Goal: Information Seeking & Learning: Learn about a topic

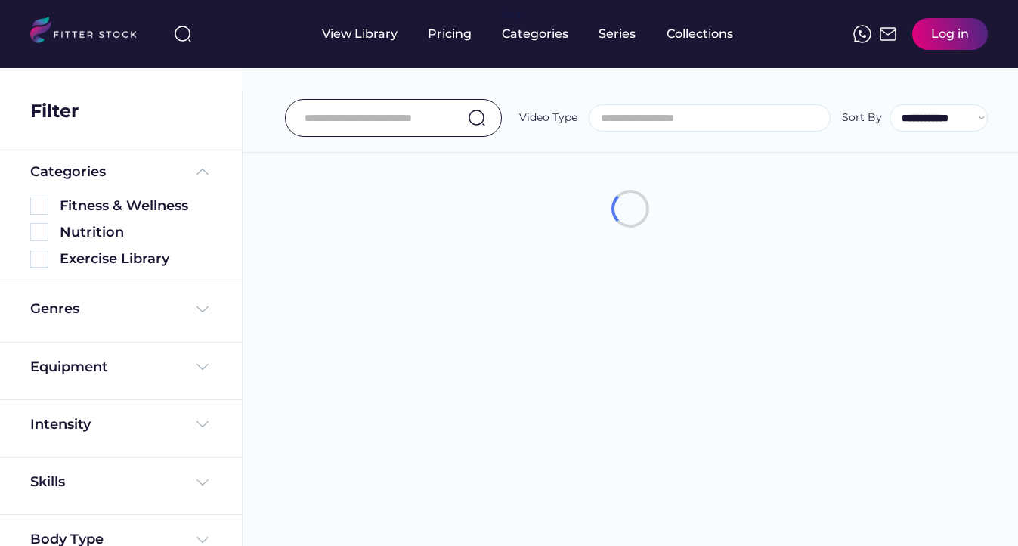
select select
select select "**********"
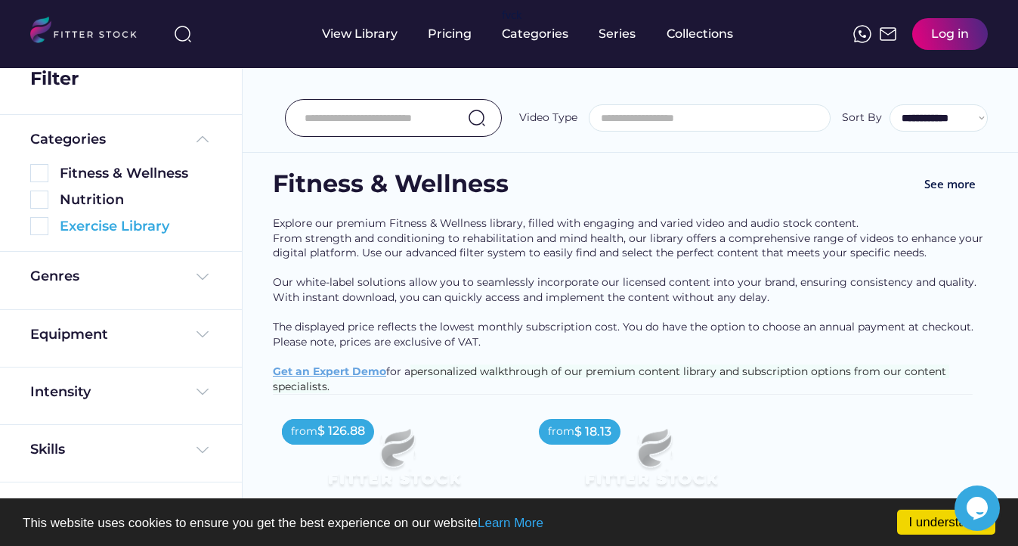
scroll to position [21, 0]
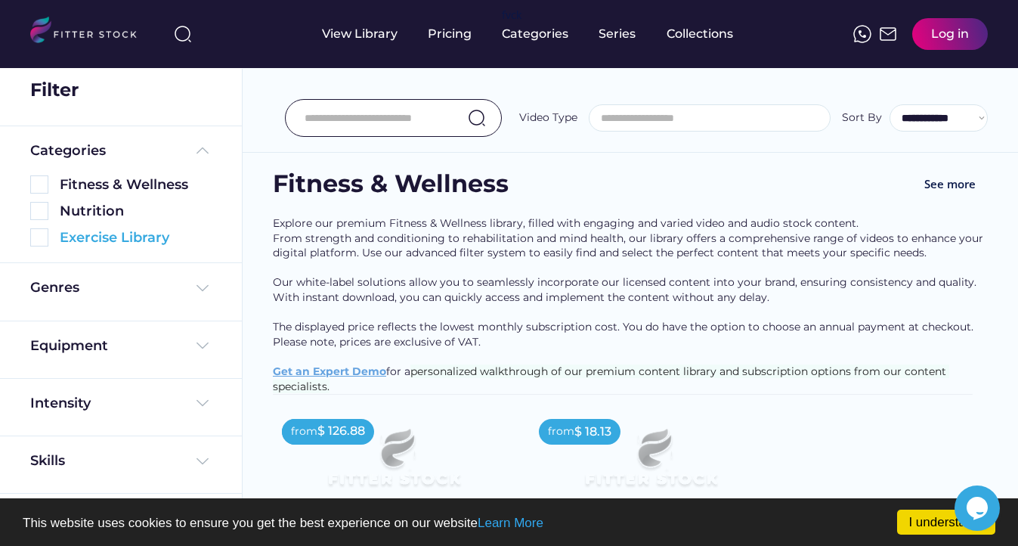
click at [144, 240] on div "Exercise Library" at bounding box center [136, 237] width 152 height 19
click at [40, 242] on img at bounding box center [39, 237] width 18 height 18
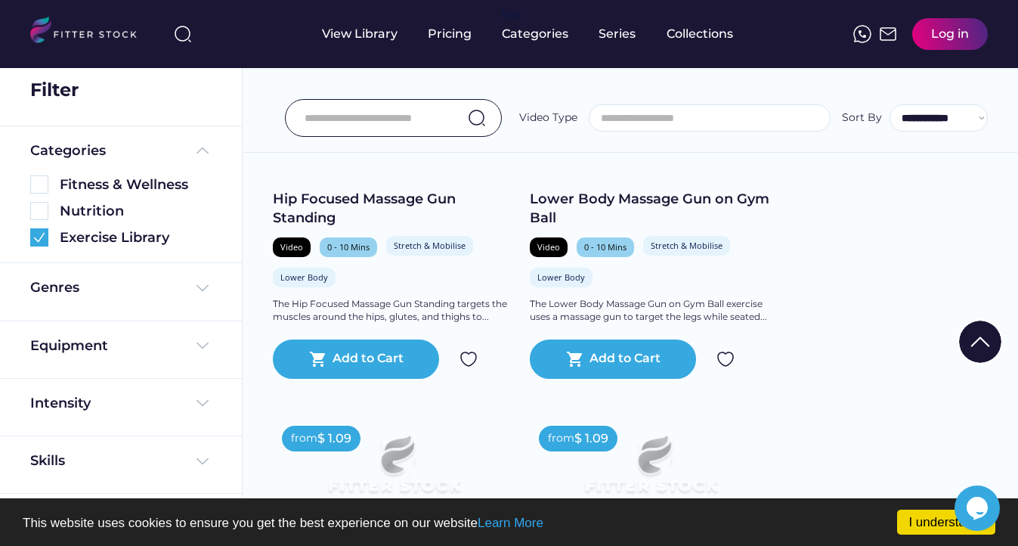
scroll to position [3710, 0]
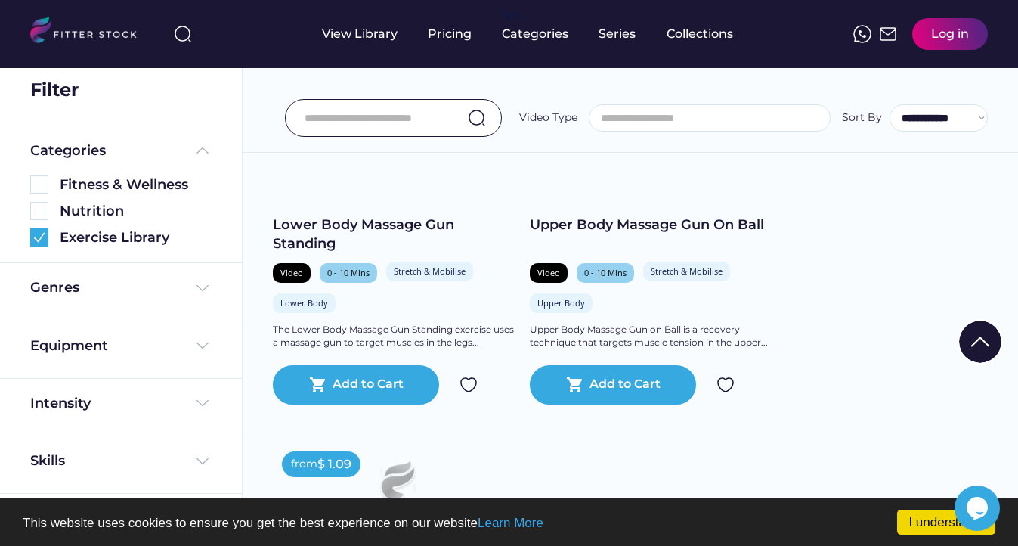
click at [352, 113] on input "input" at bounding box center [375, 118] width 140 height 32
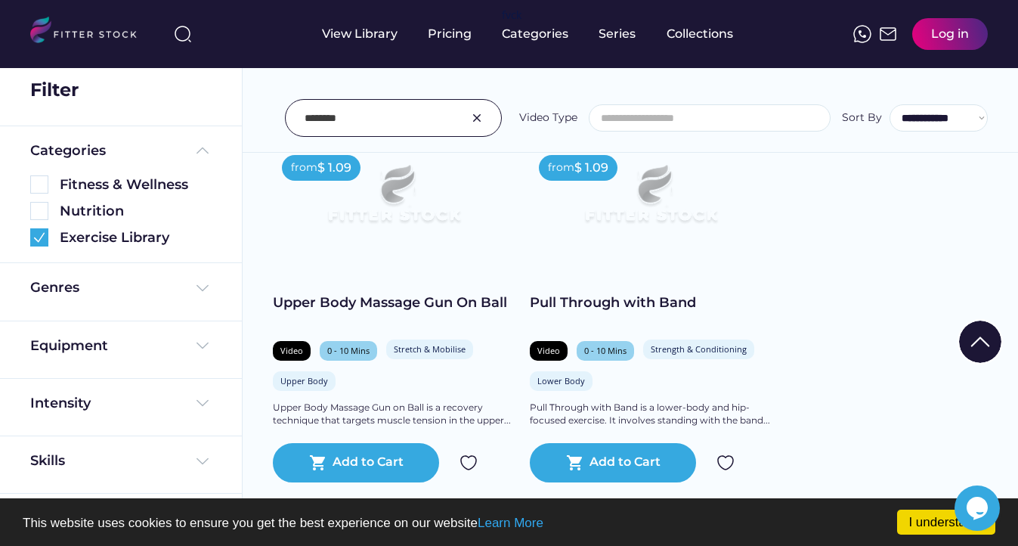
scroll to position [1043, 0]
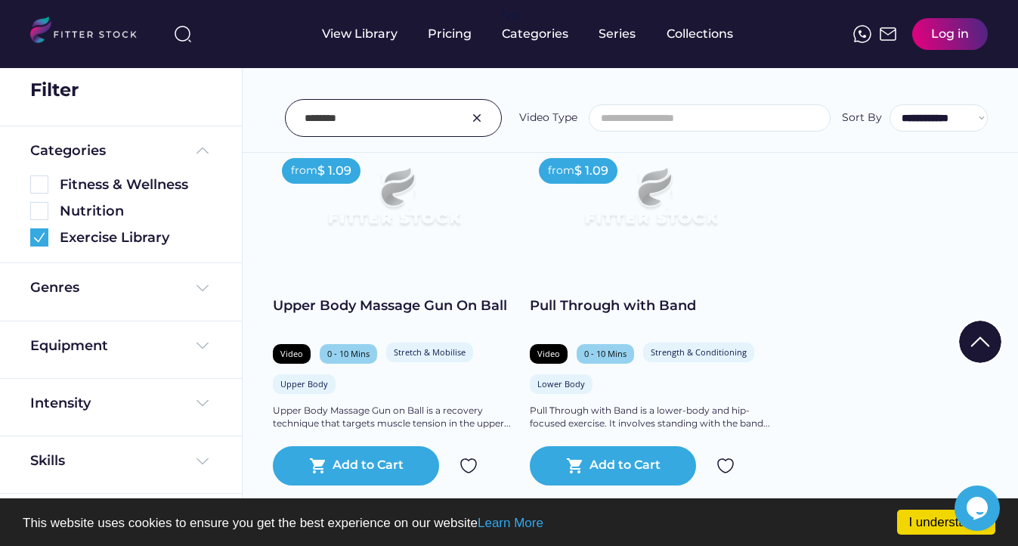
drag, startPoint x: 362, startPoint y: 113, endPoint x: 271, endPoint y: 108, distance: 91.6
click at [271, 108] on div "**********" at bounding box center [630, 84] width 775 height 137
type input "*****"
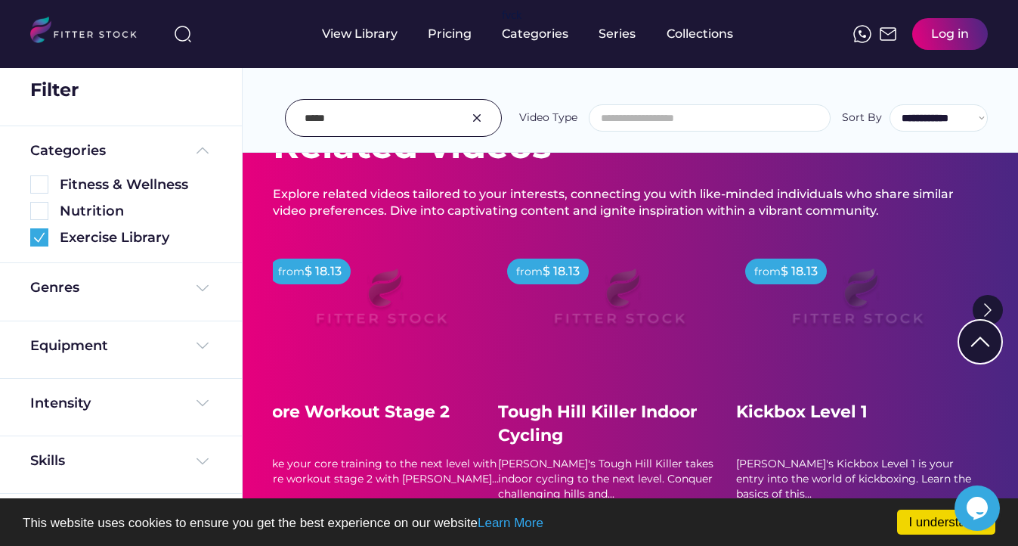
scroll to position [4614, 0]
click at [177, 461] on div "Skills" at bounding box center [120, 460] width 181 height 19
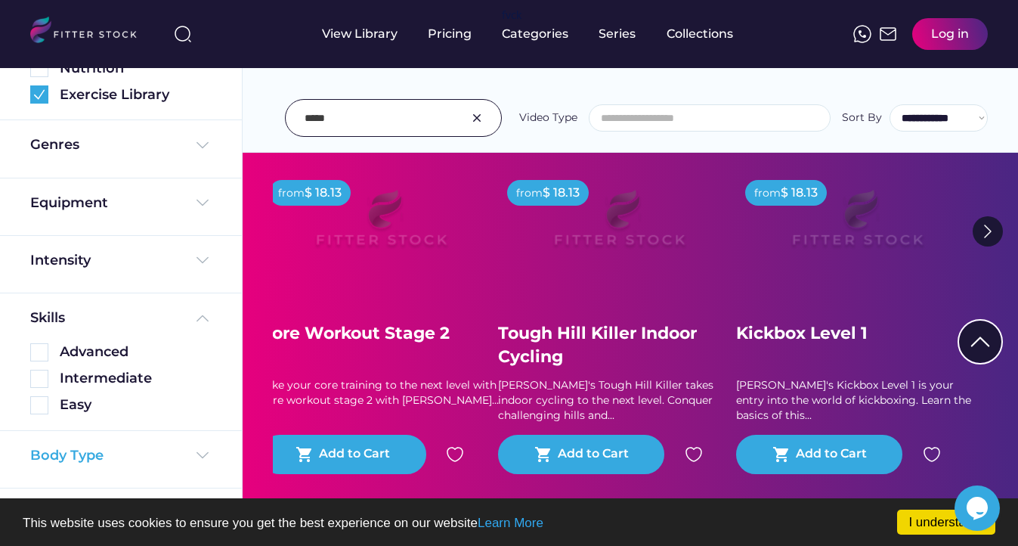
scroll to position [4701, 0]
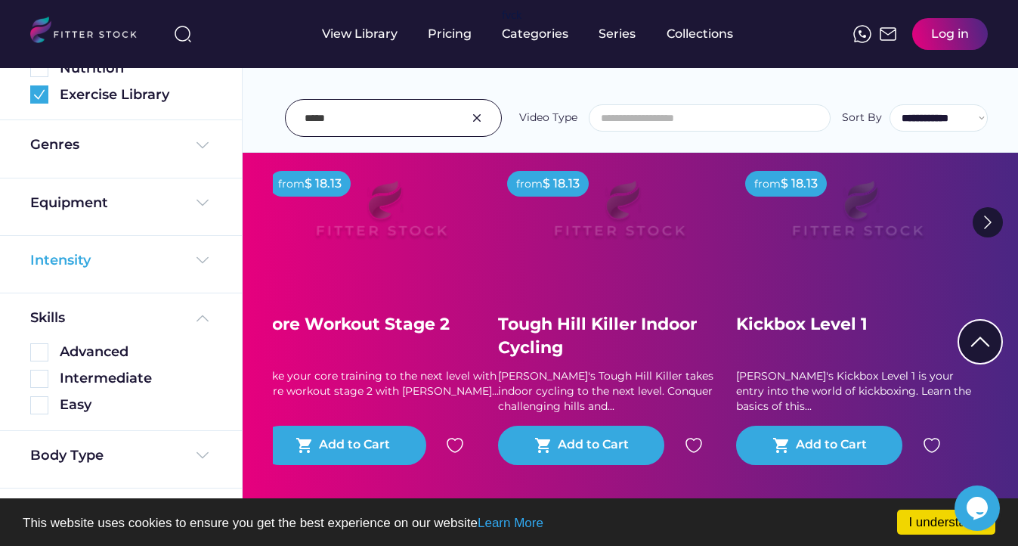
click at [198, 262] on img at bounding box center [202, 260] width 18 height 18
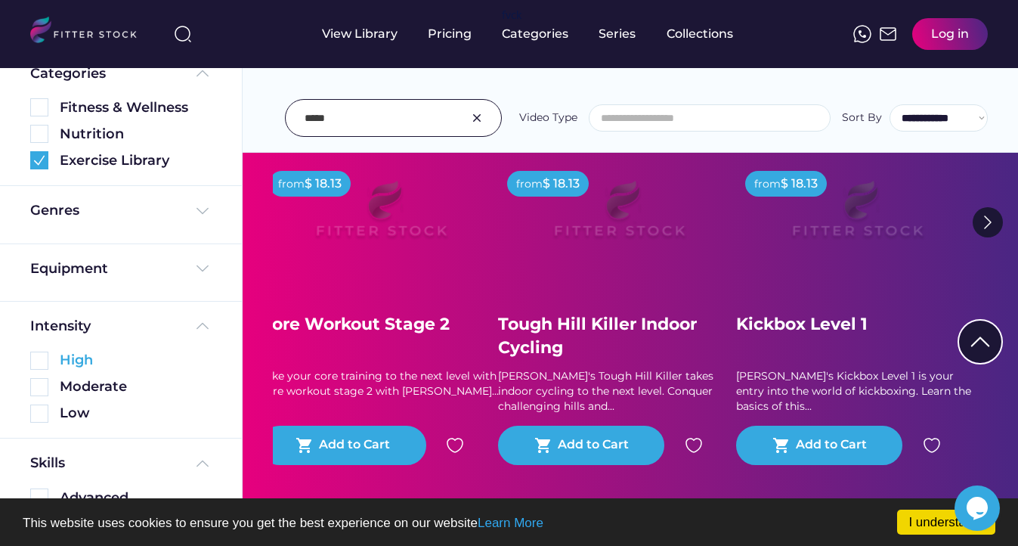
scroll to position [91, 0]
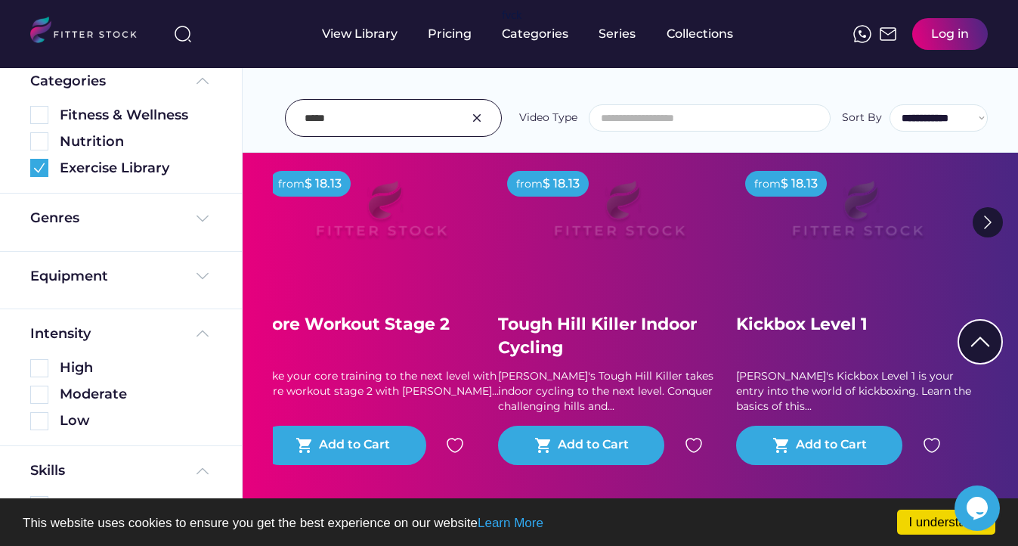
click at [196, 237] on div "Genres" at bounding box center [121, 221] width 242 height 57
click at [196, 223] on img at bounding box center [202, 218] width 18 height 18
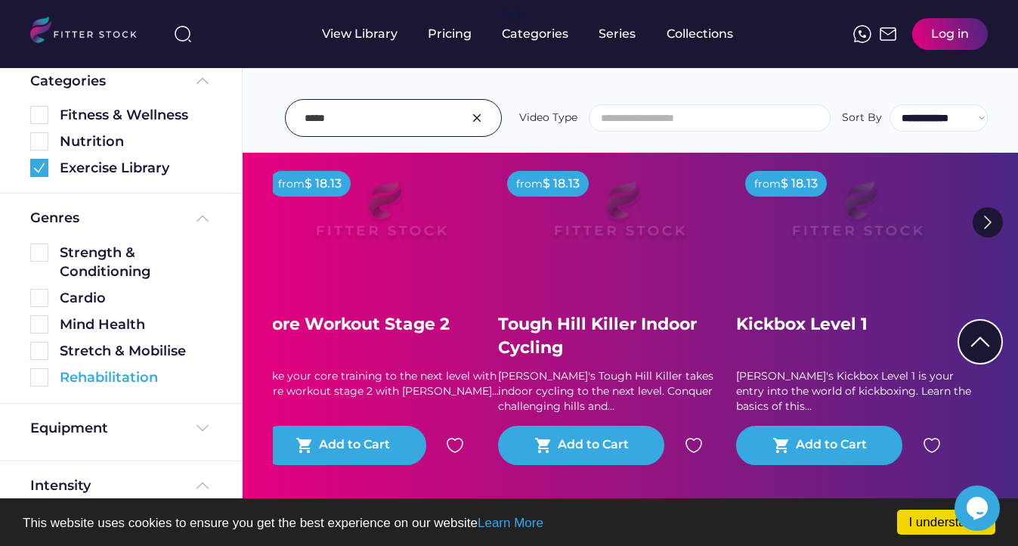
click at [88, 382] on div "Rehabilitation" at bounding box center [136, 377] width 152 height 19
click at [41, 379] on img at bounding box center [39, 377] width 18 height 18
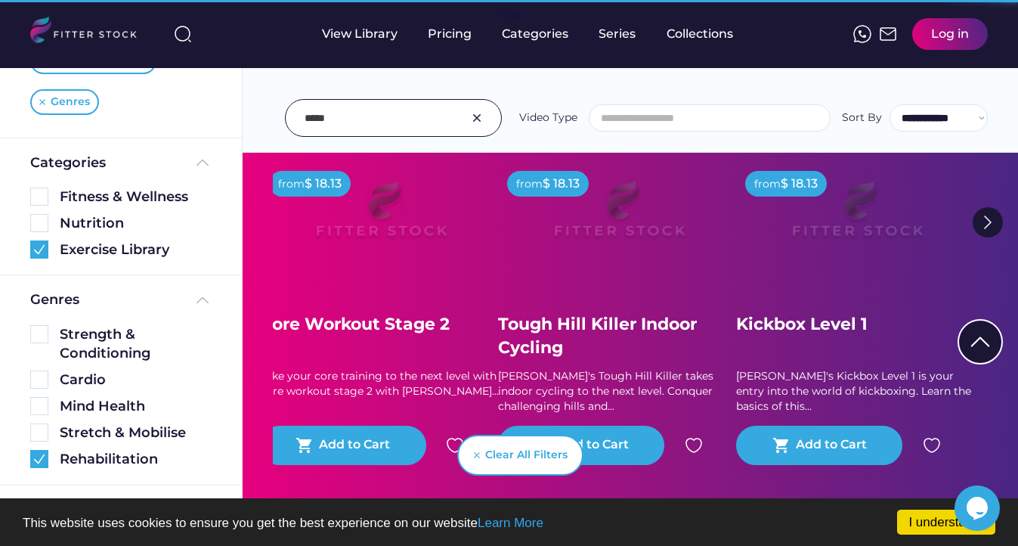
scroll to position [0, 0]
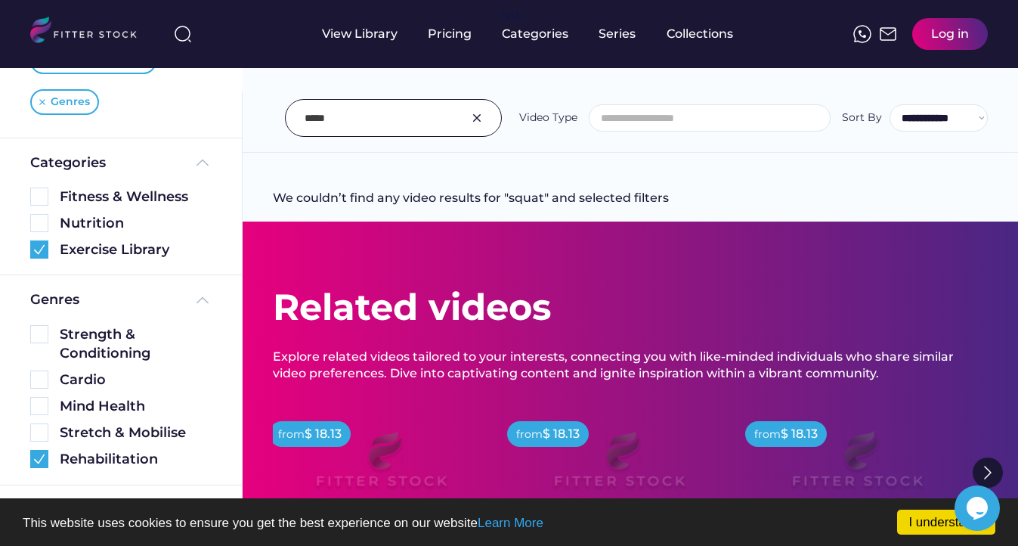
click at [481, 117] on img at bounding box center [477, 118] width 18 height 18
click at [39, 456] on img at bounding box center [39, 459] width 18 height 18
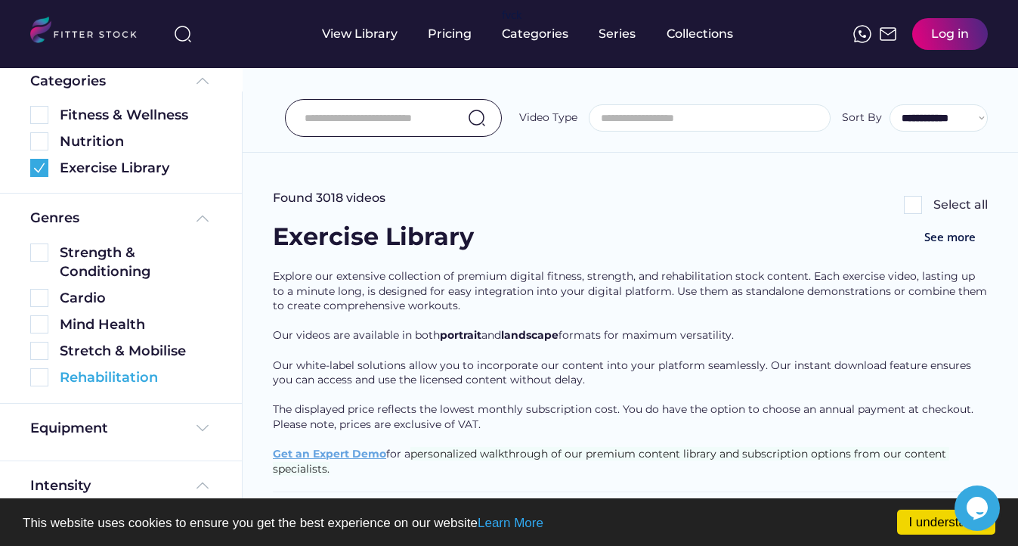
click at [45, 378] on img at bounding box center [39, 377] width 18 height 18
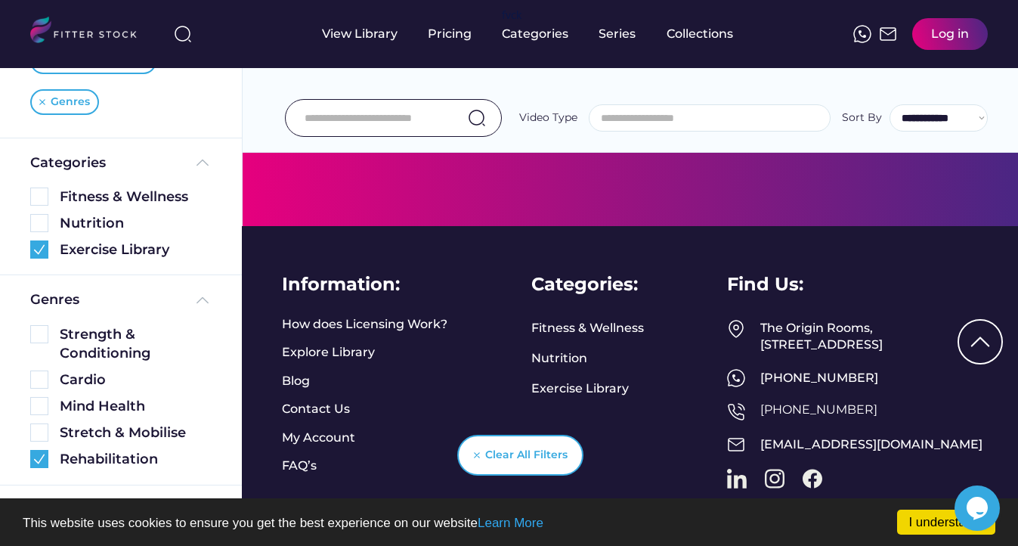
scroll to position [739, 0]
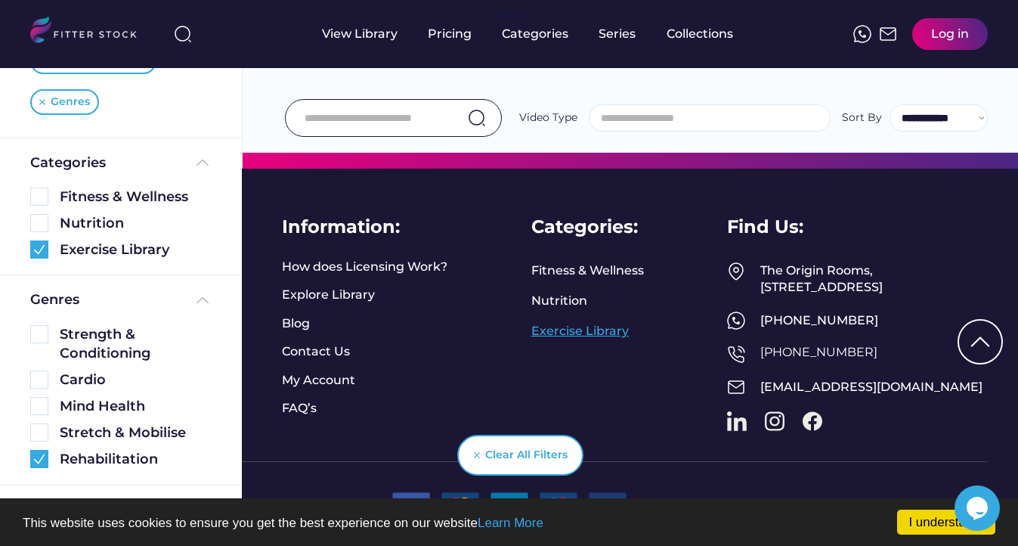
click at [592, 323] on link "Exercise Library" at bounding box center [579, 331] width 97 height 17
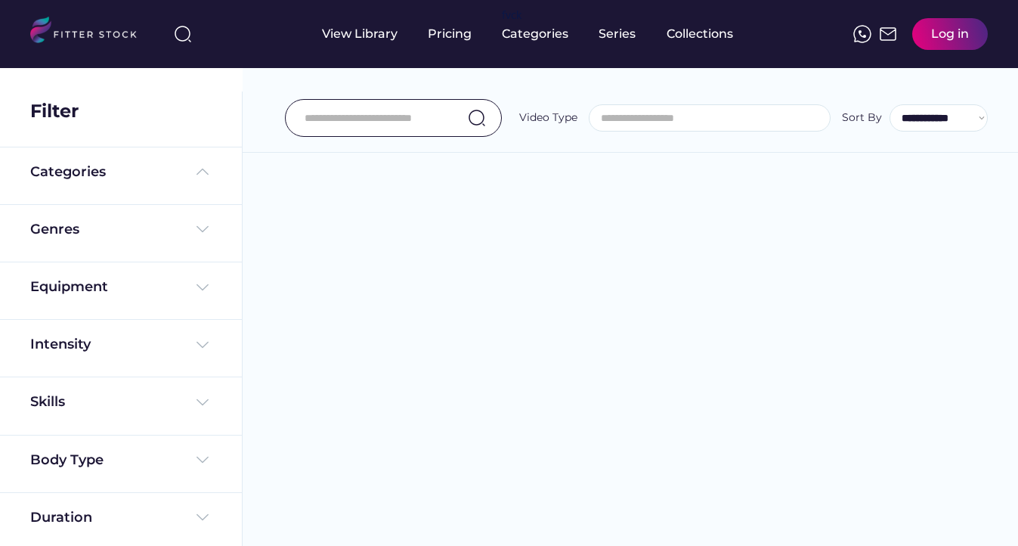
select select
select select "**********"
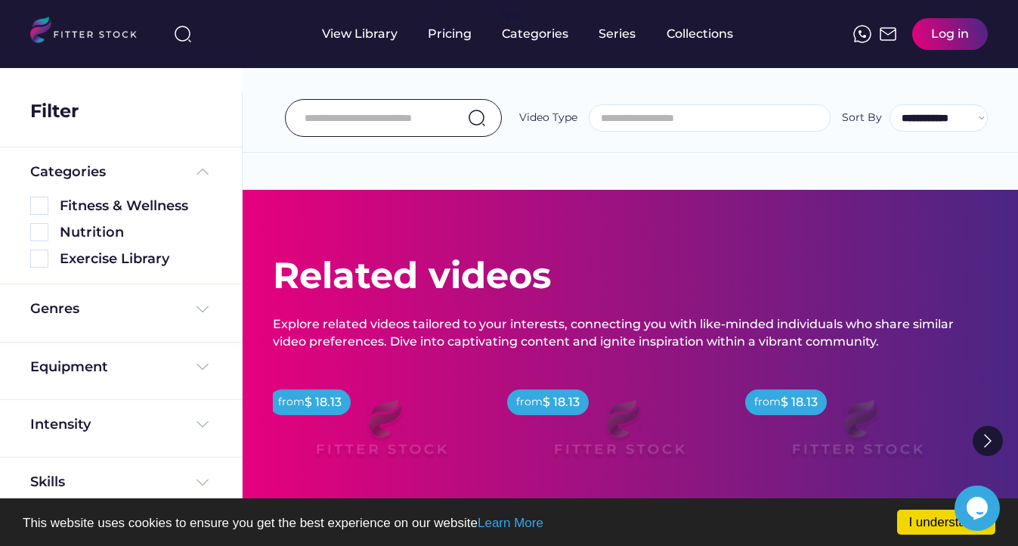
scroll to position [84, 0]
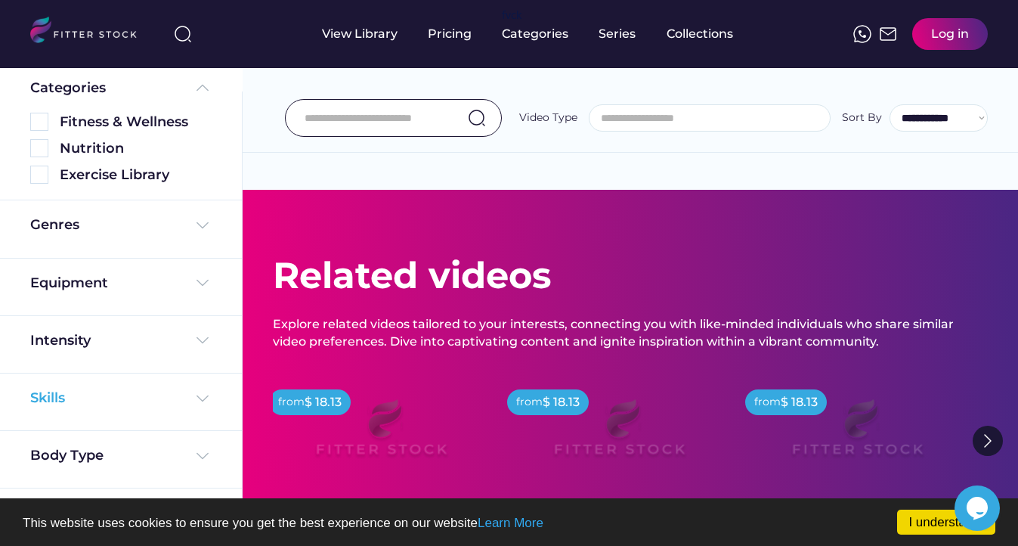
click at [199, 390] on img at bounding box center [202, 398] width 18 height 18
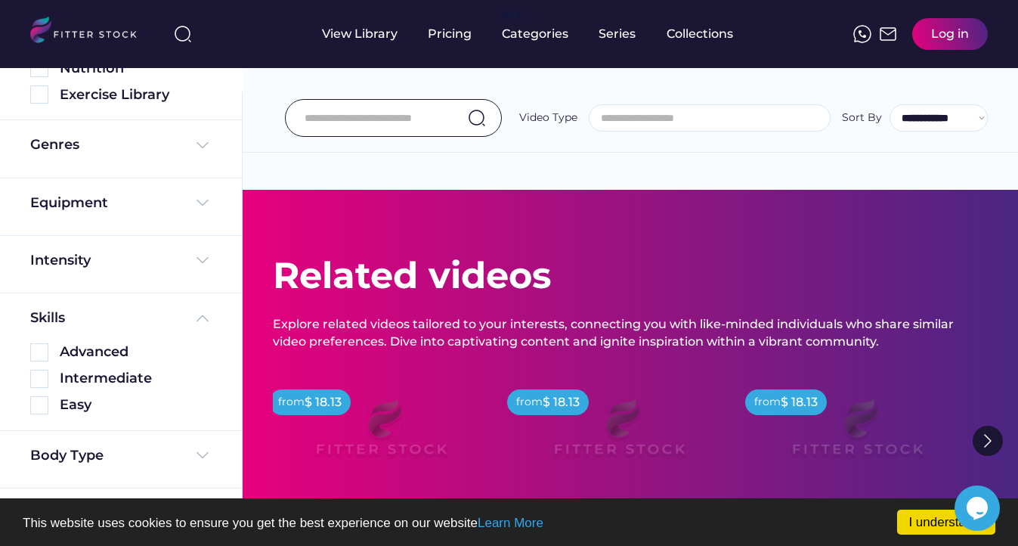
click at [152, 444] on div "Body Type" at bounding box center [121, 459] width 242 height 57
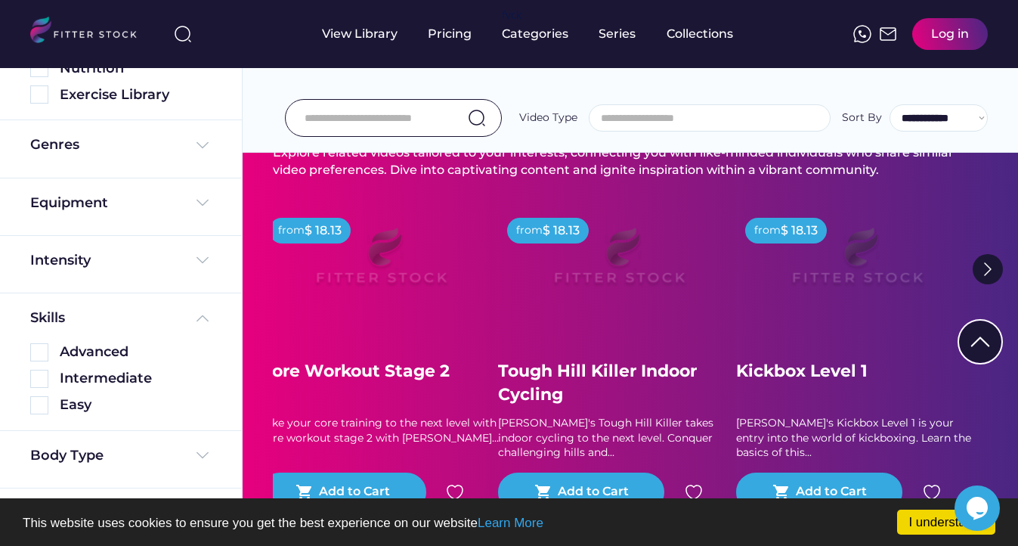
scroll to position [181, 0]
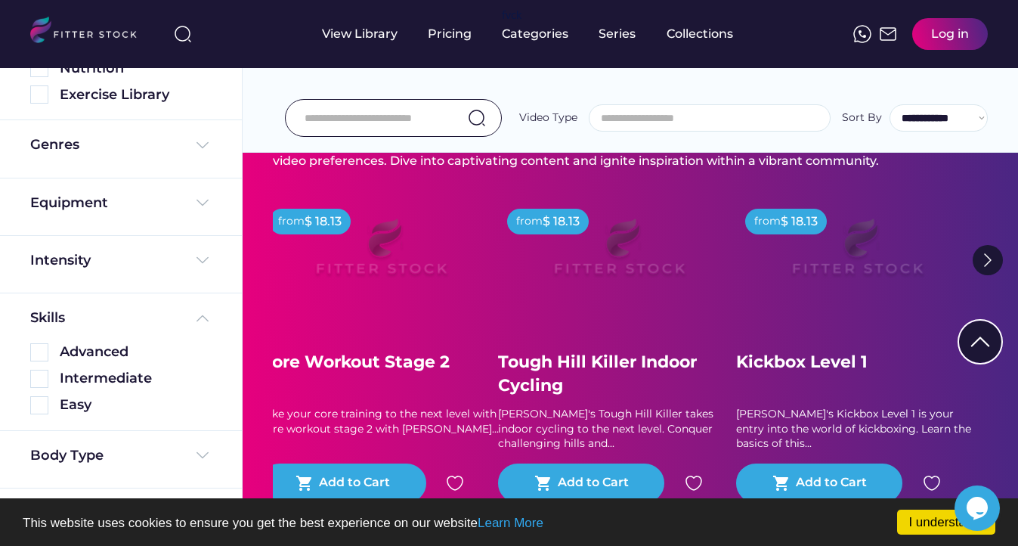
click at [204, 130] on div "Genres" at bounding box center [121, 148] width 242 height 57
click at [196, 144] on img at bounding box center [202, 145] width 18 height 18
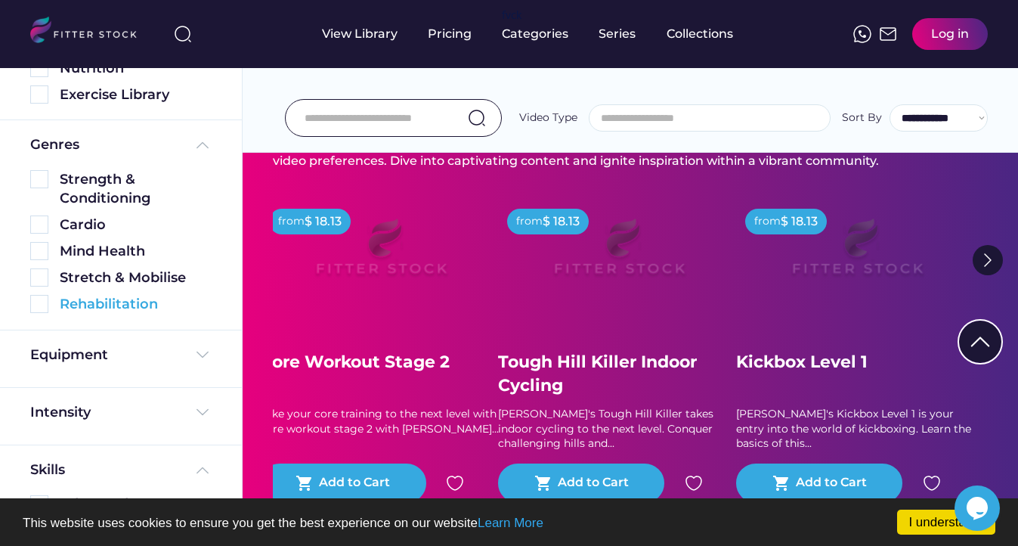
click at [39, 311] on img at bounding box center [39, 304] width 18 height 18
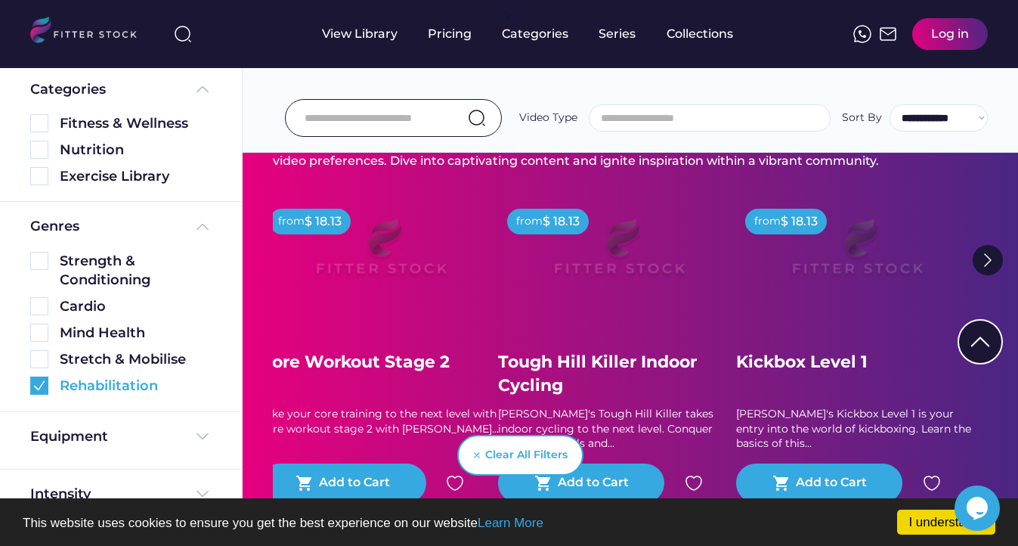
scroll to position [246, 0]
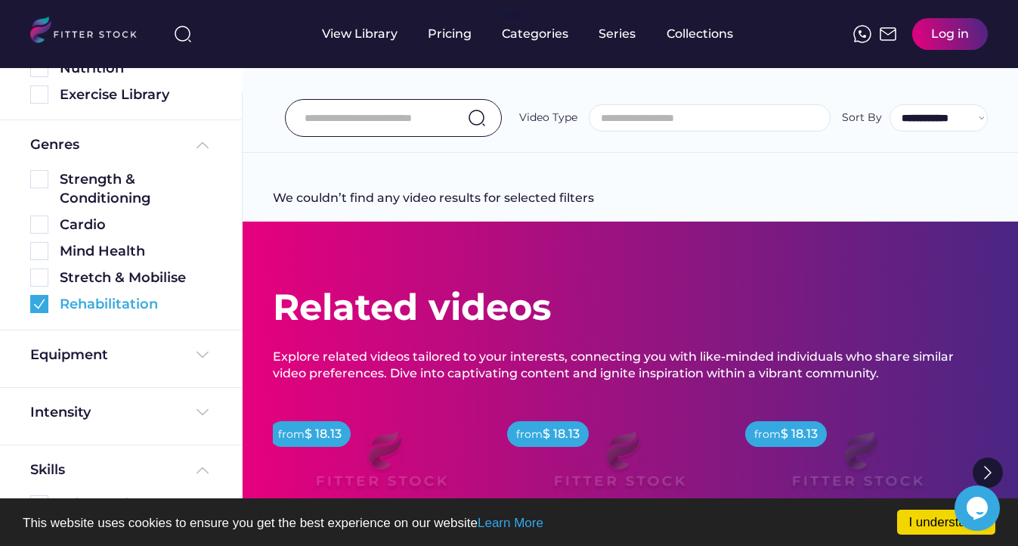
click at [31, 309] on img at bounding box center [39, 304] width 18 height 18
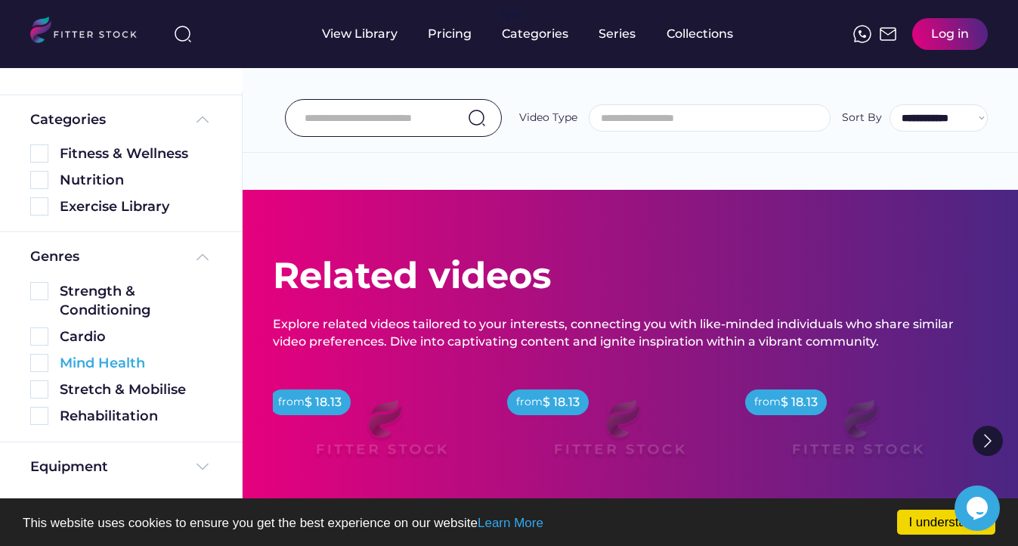
scroll to position [0, 0]
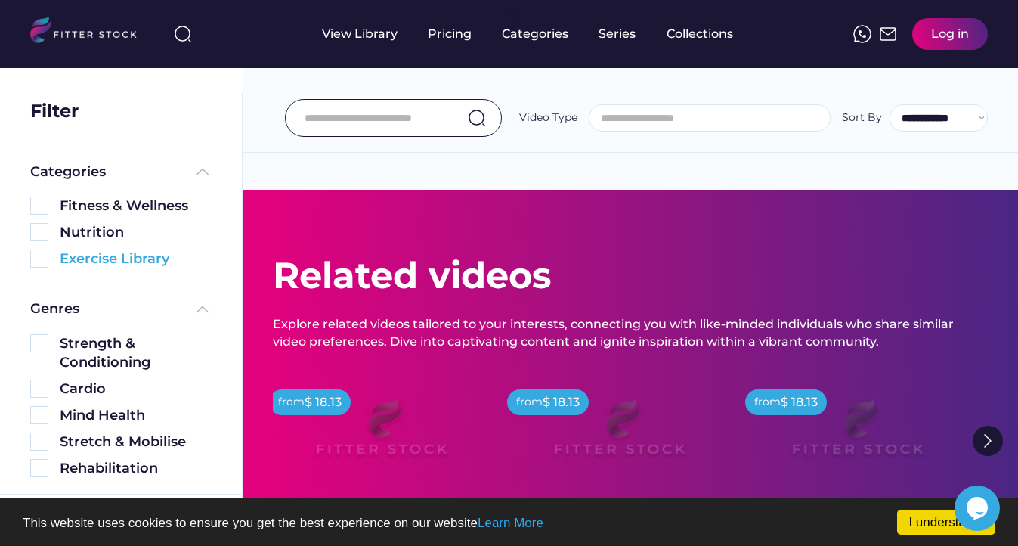
click at [43, 259] on img at bounding box center [39, 258] width 18 height 18
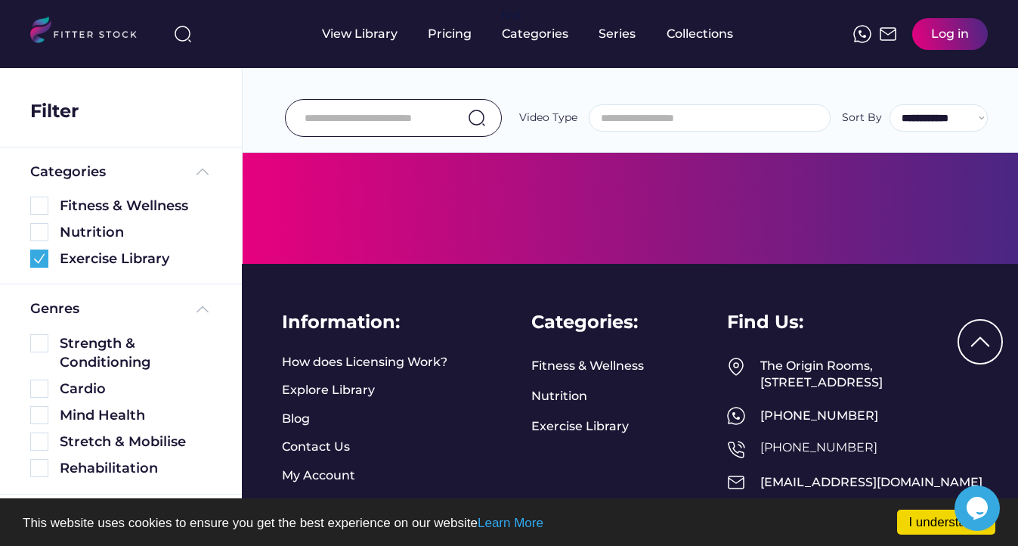
scroll to position [4984, 0]
